Goal: Navigation & Orientation: Find specific page/section

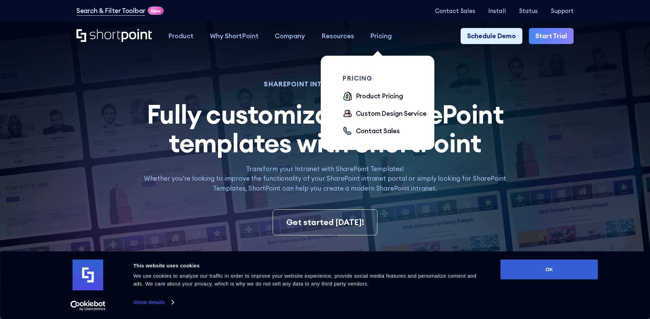
click at [376, 33] on div "Pricing" at bounding box center [380, 36] width 21 height 10
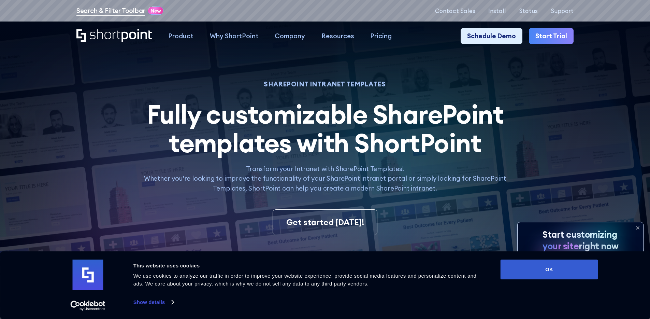
click at [123, 13] on link "Search & Filter Toolbar" at bounding box center [110, 11] width 69 height 10
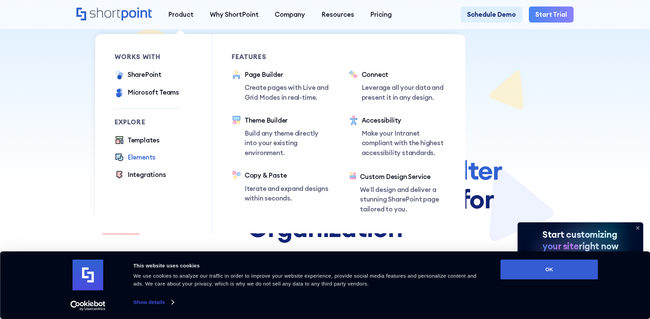
click at [149, 159] on div "Elements" at bounding box center [142, 157] width 28 height 10
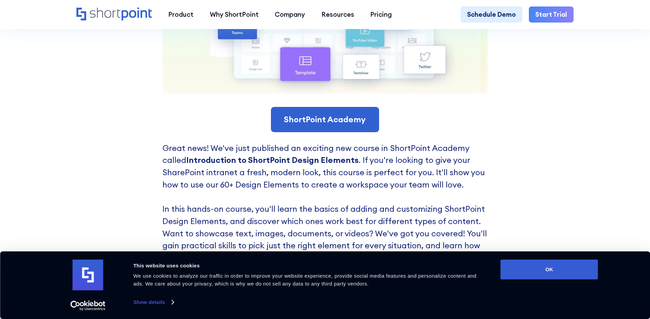
scroll to position [1403, 0]
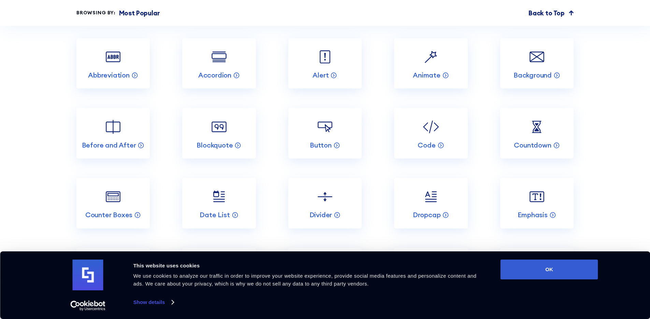
scroll to position [867, 0]
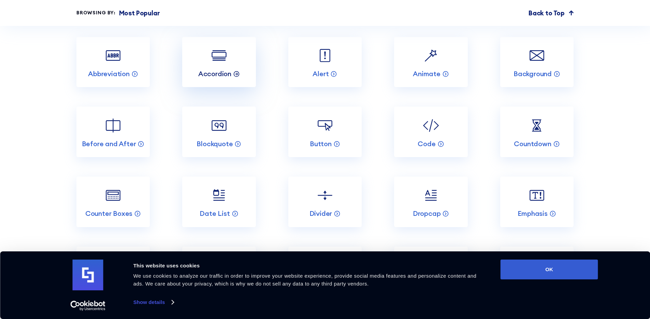
click at [236, 75] on icon at bounding box center [236, 74] width 1 height 2
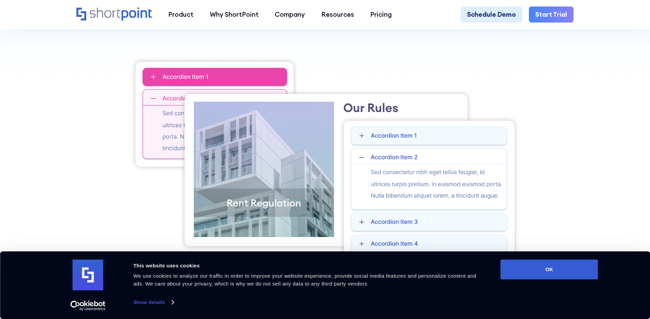
scroll to position [238, 0]
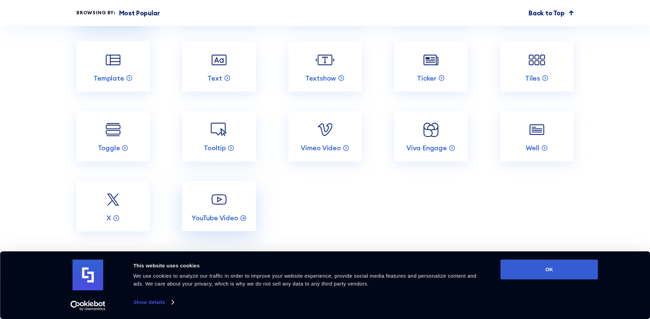
scroll to position [1564, 0]
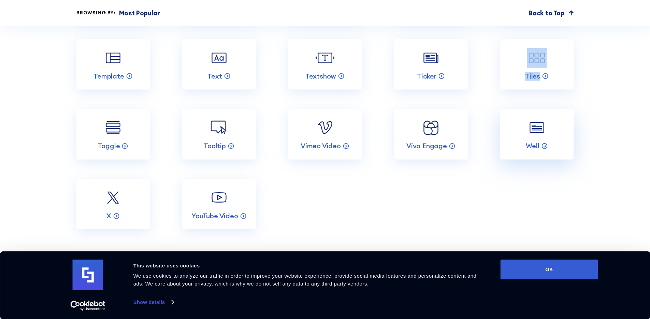
click at [529, 159] on link "Well" at bounding box center [536, 134] width 73 height 50
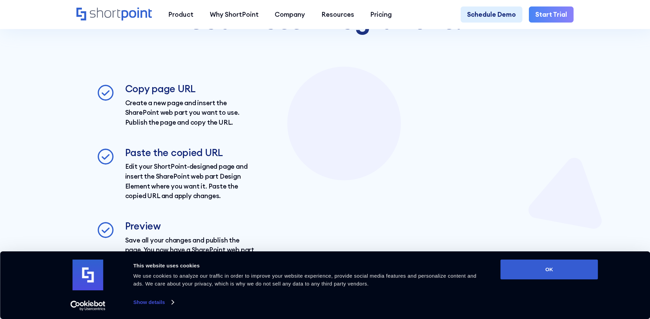
scroll to position [2730, 0]
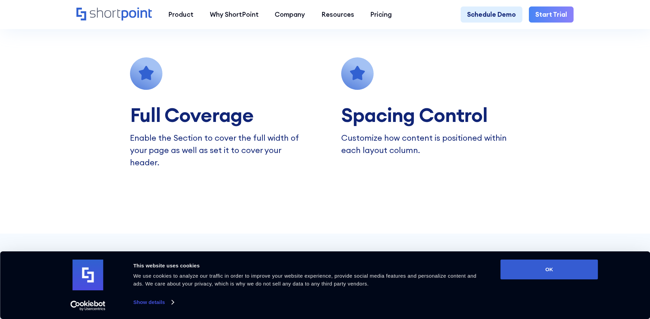
scroll to position [860, 0]
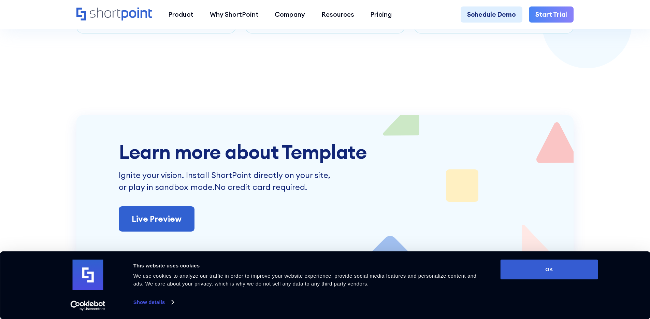
scroll to position [1481, 0]
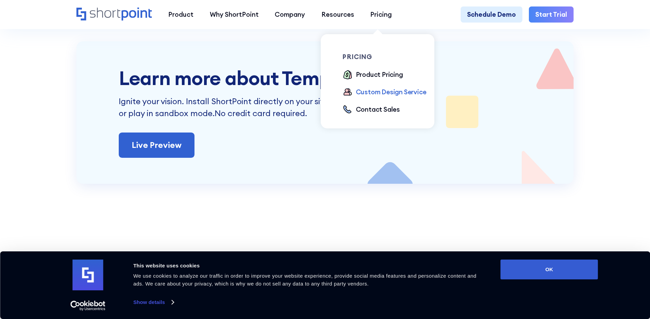
click at [375, 91] on div "Custom Design Service" at bounding box center [391, 92] width 71 height 10
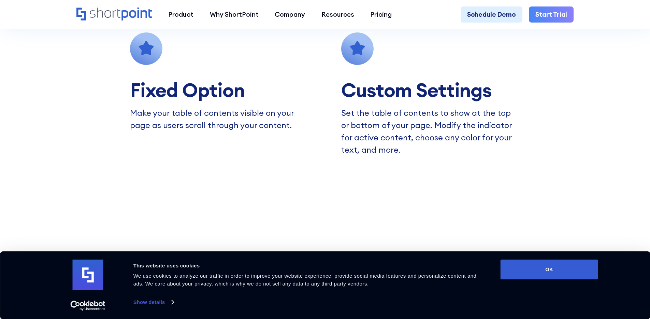
scroll to position [773, 0]
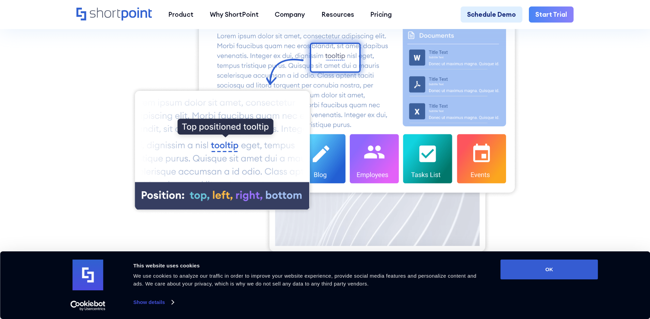
scroll to position [317, 0]
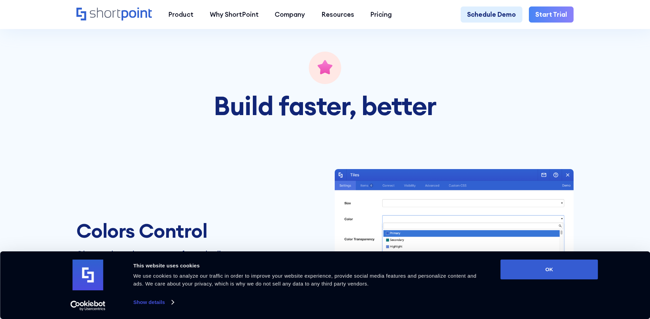
scroll to position [1046, 0]
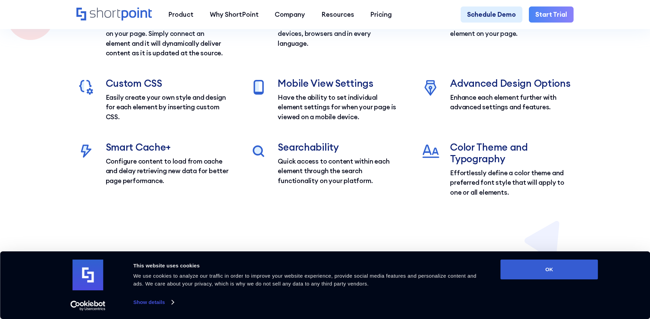
scroll to position [881, 0]
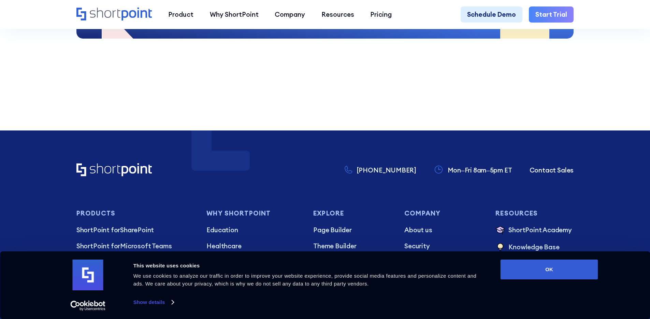
scroll to position [3657, 0]
